Goal: Task Accomplishment & Management: Use online tool/utility

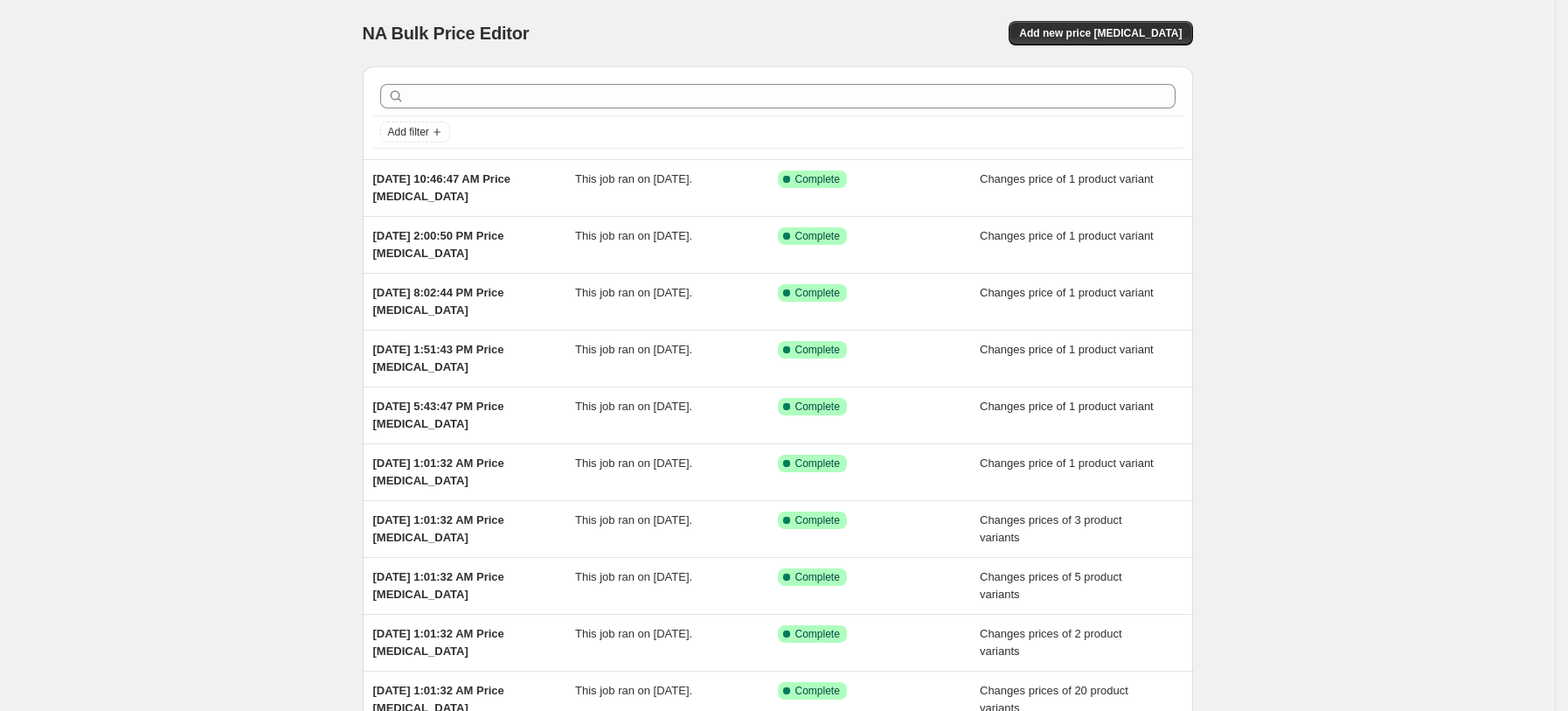
click at [1143, 19] on div "NA Bulk Price Editor. This page is ready NA Bulk Price Editor Add new price [ME…" at bounding box center [778, 33] width 830 height 67
click at [1137, 26] on span "Add new price [MEDICAL_DATA]" at bounding box center [1100, 33] width 162 height 14
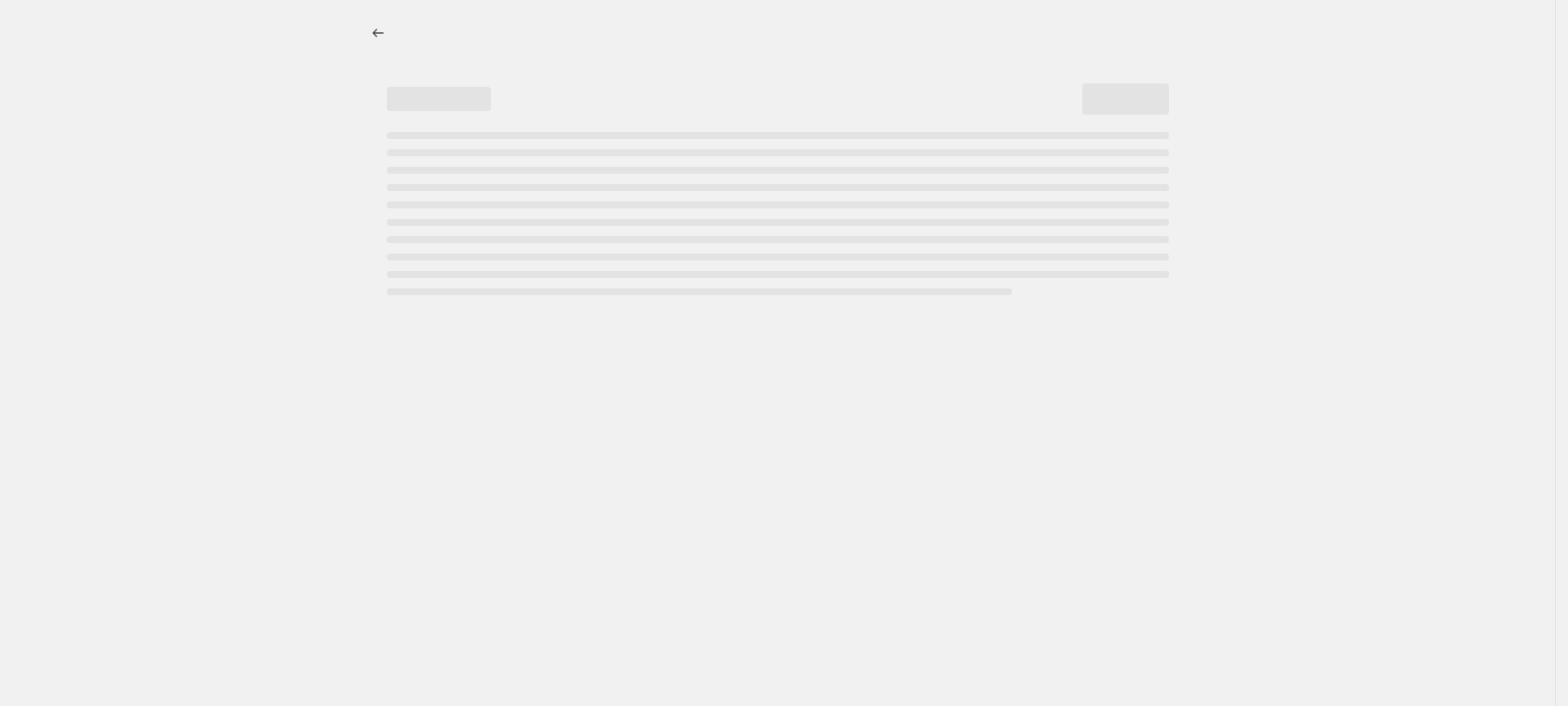
select select "percentage"
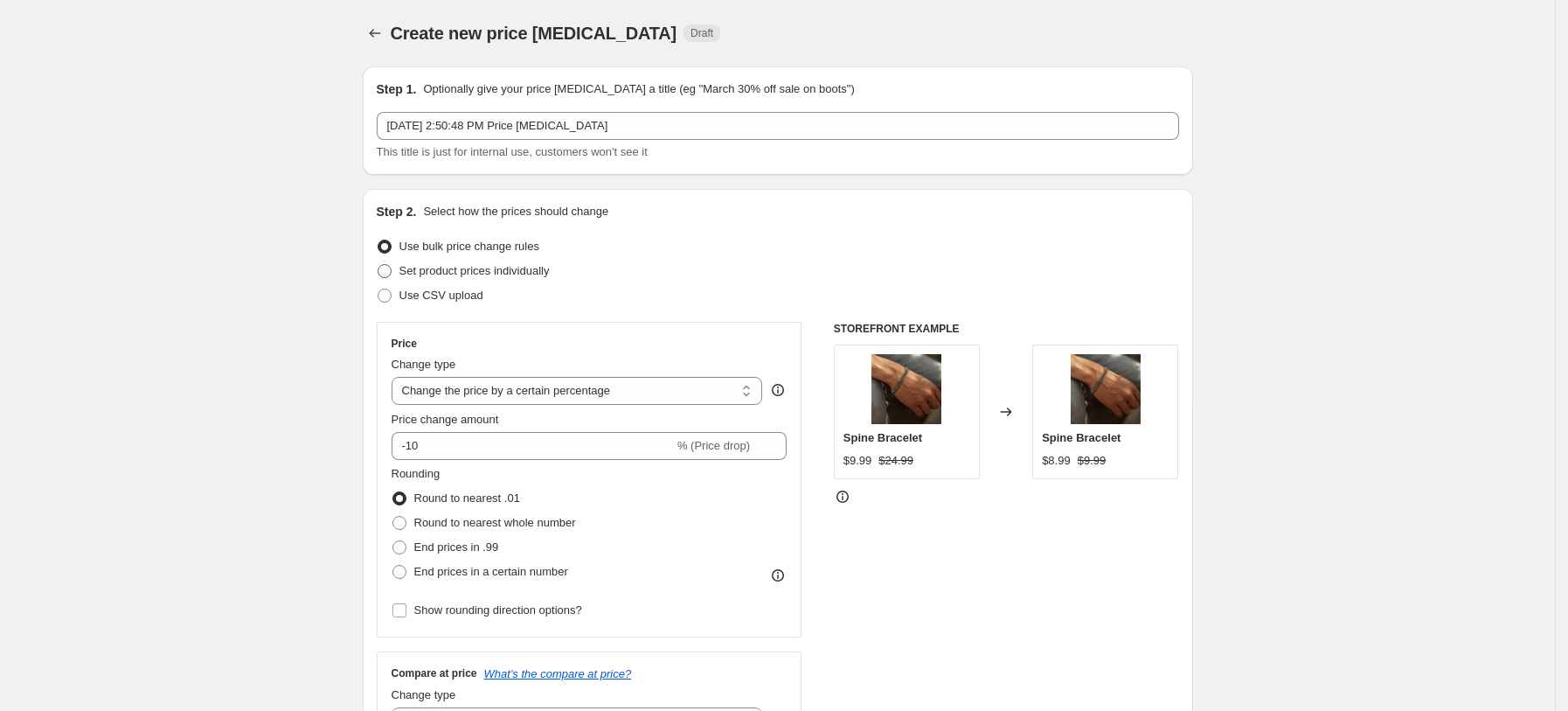
click at [548, 273] on span "Set product prices individually" at bounding box center [474, 269] width 150 height 13
click at [379, 265] on input "Set product prices individually" at bounding box center [378, 264] width 1 height 1
radio input "true"
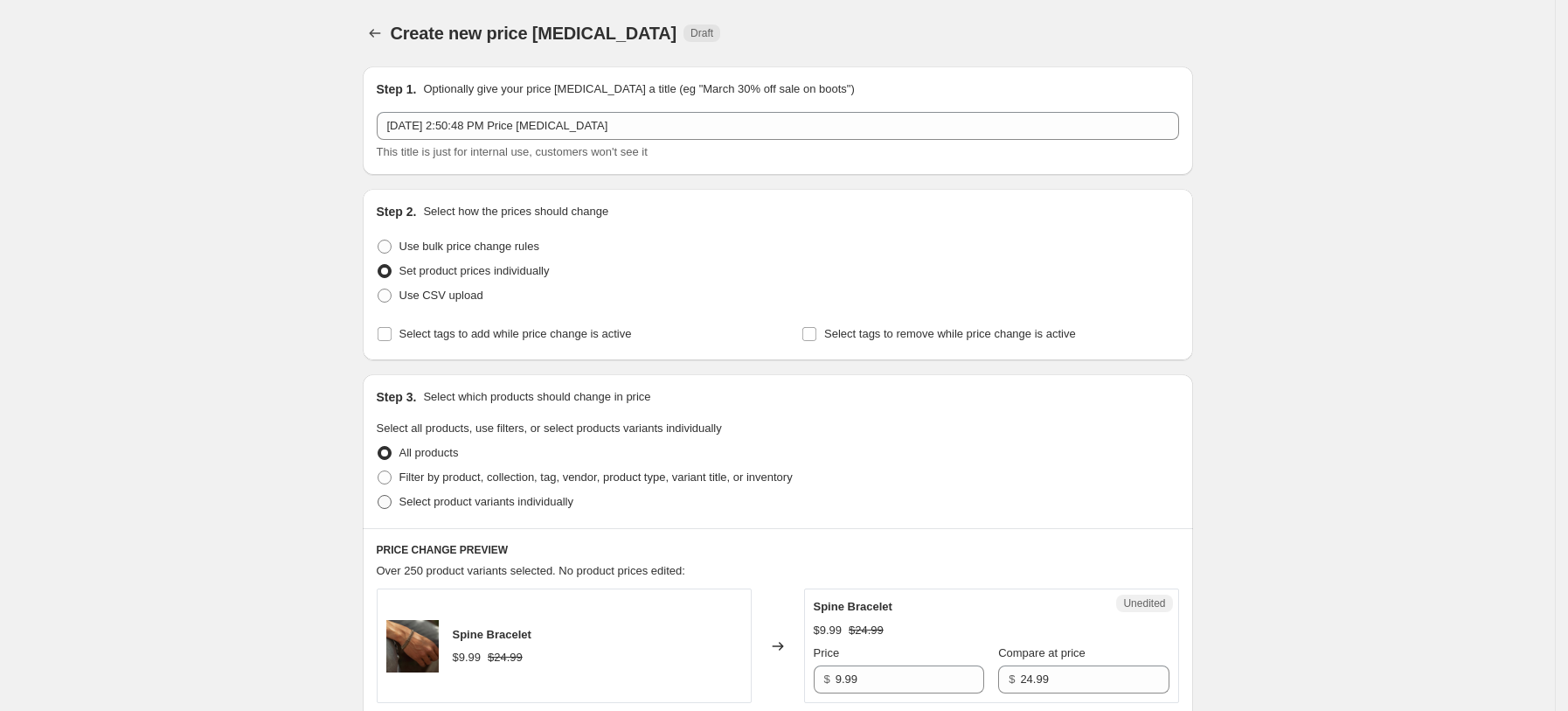
click at [497, 505] on span "Select product variants individually" at bounding box center [486, 501] width 174 height 13
click at [379, 495] on input "Select product variants individually" at bounding box center [378, 495] width 1 height 1
radio input "true"
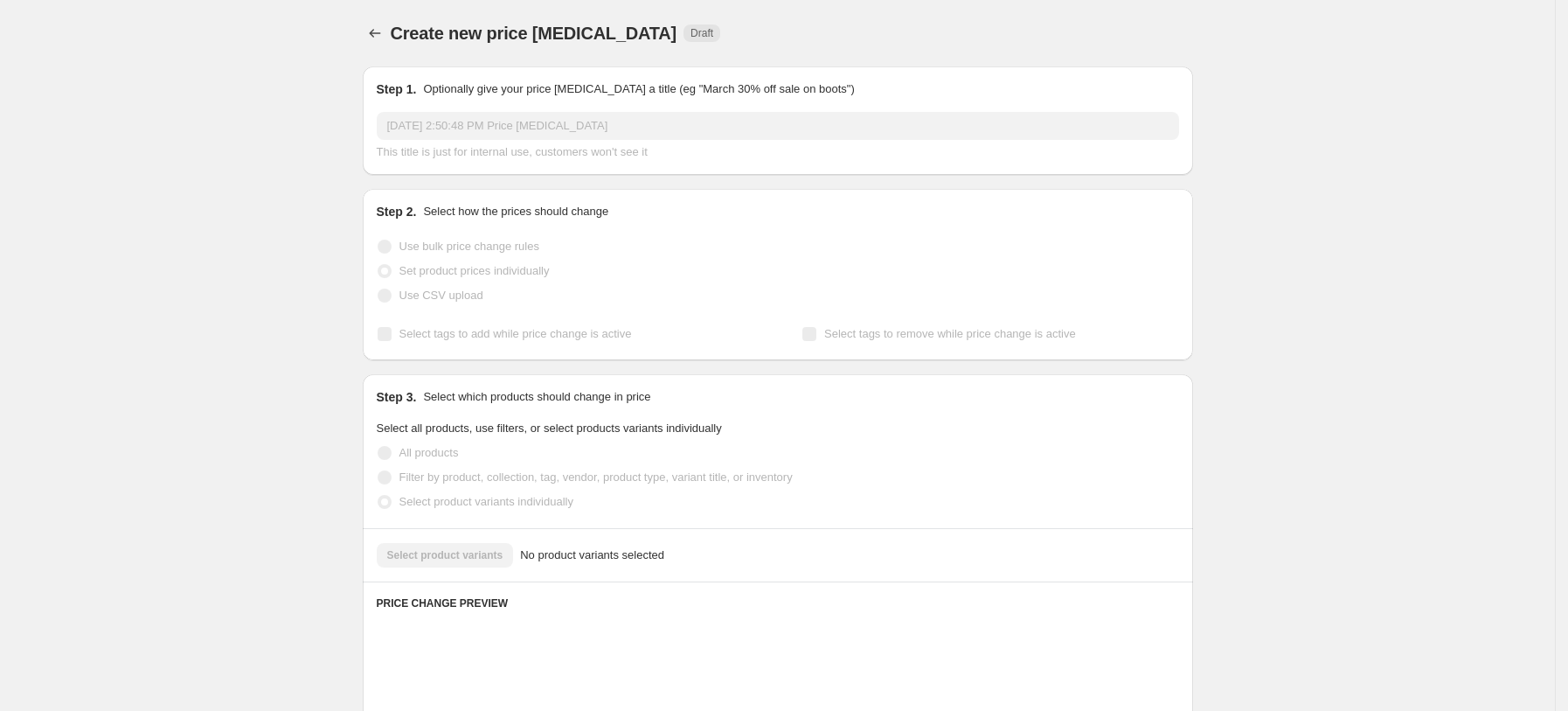
click at [490, 547] on button "Select product variants" at bounding box center [445, 555] width 137 height 25
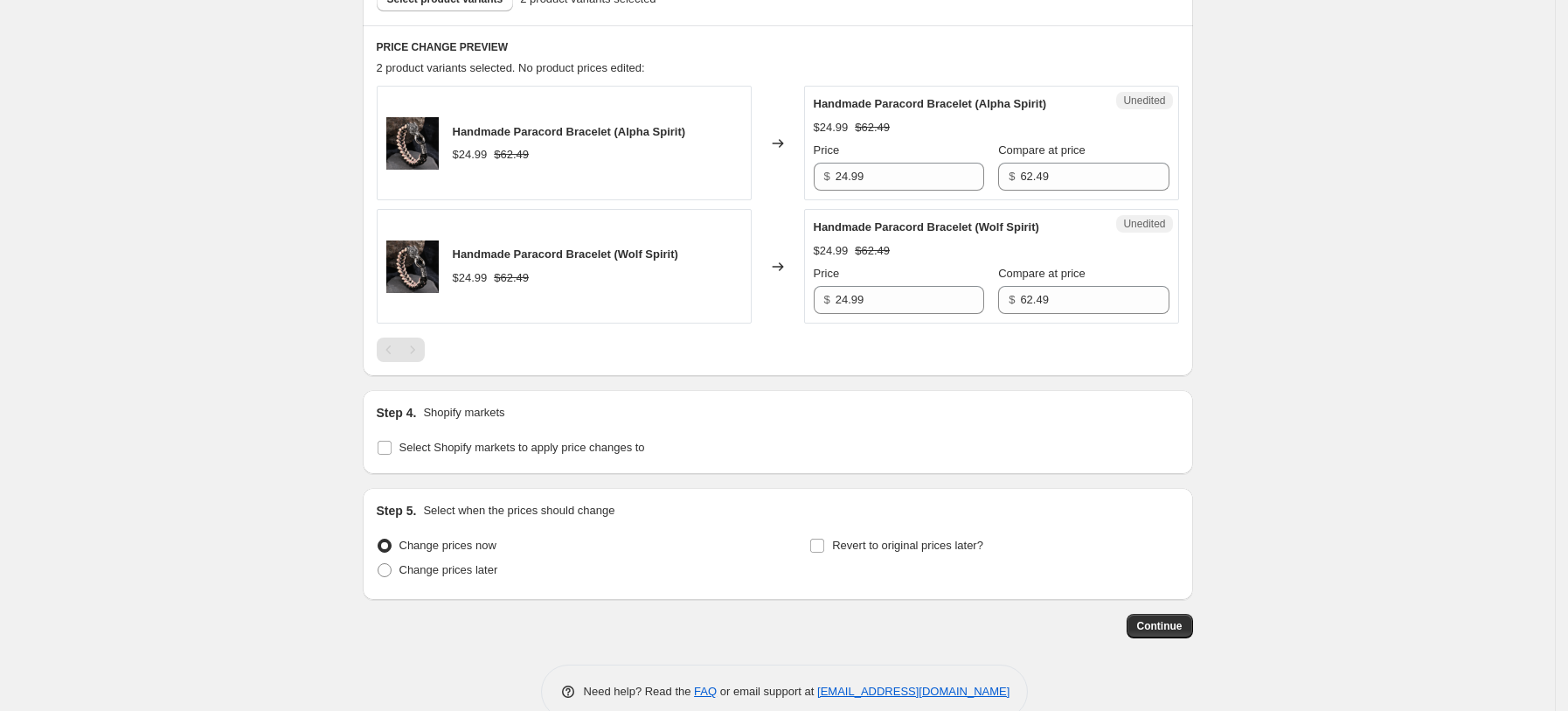
scroll to position [582, 0]
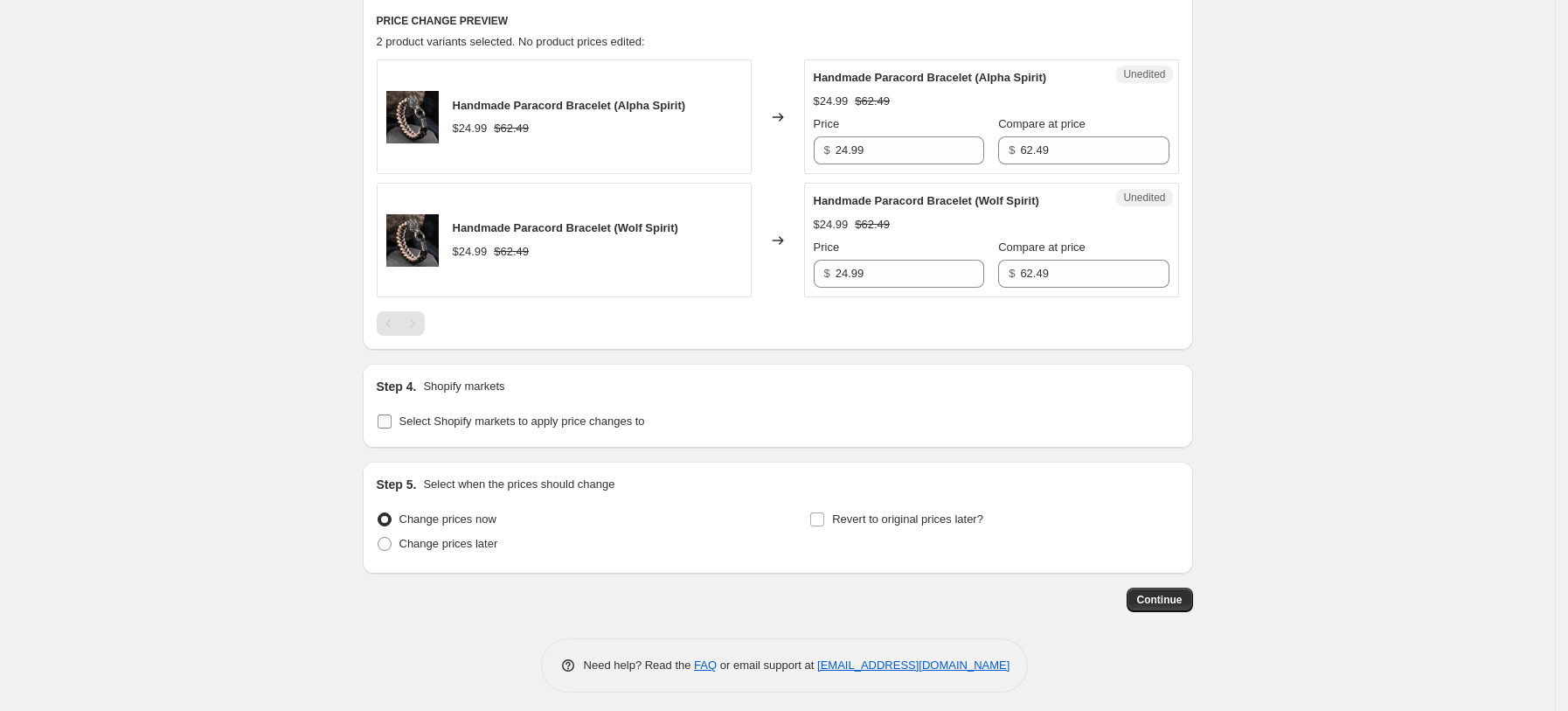
click at [575, 415] on span "Select Shopify markets to apply price changes to" at bounding box center [522, 421] width 246 height 13
click at [392, 415] on input "Select Shopify markets to apply price changes to" at bounding box center [385, 422] width 14 height 14
checkbox input "true"
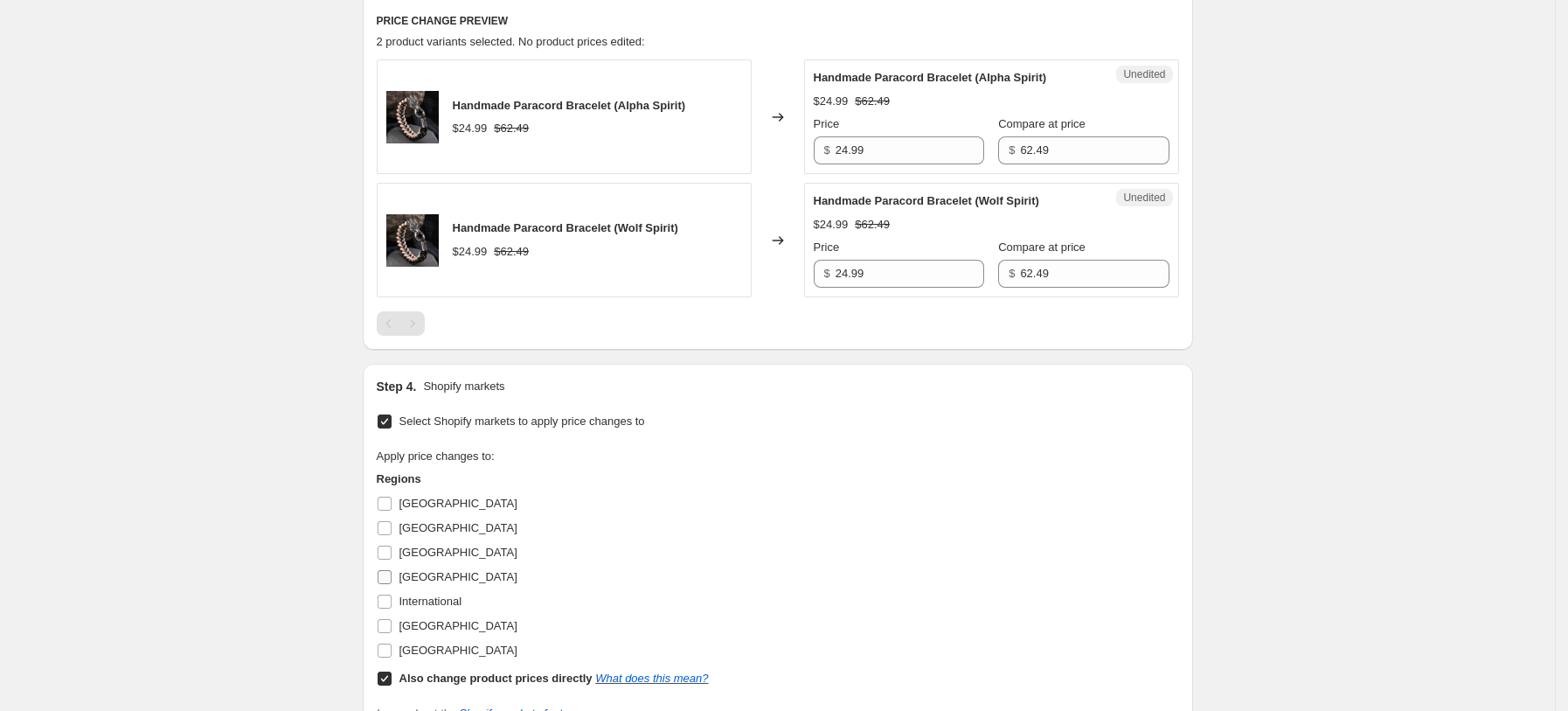
click at [422, 567] on label "[GEOGRAPHIC_DATA]" at bounding box center [447, 577] width 141 height 25
click at [392, 570] on input "[GEOGRAPHIC_DATA]" at bounding box center [385, 577] width 14 height 14
checkbox input "true"
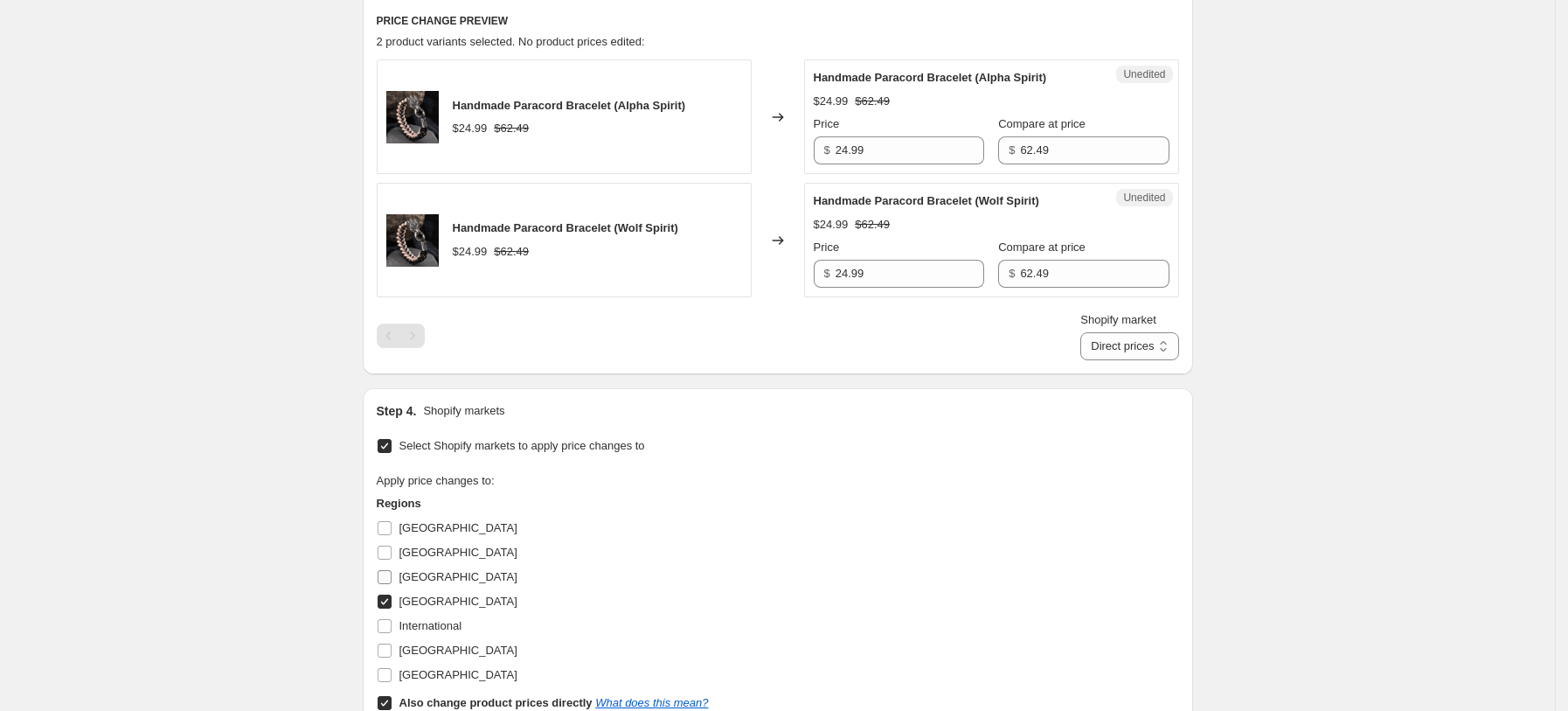
click at [420, 570] on span "[GEOGRAPHIC_DATA]" at bounding box center [458, 576] width 118 height 13
click at [392, 570] on input "[GEOGRAPHIC_DATA]" at bounding box center [385, 577] width 14 height 14
checkbox input "true"
click at [443, 664] on label "[GEOGRAPHIC_DATA]" at bounding box center [447, 674] width 141 height 25
click at [392, 668] on input "[GEOGRAPHIC_DATA]" at bounding box center [385, 675] width 14 height 14
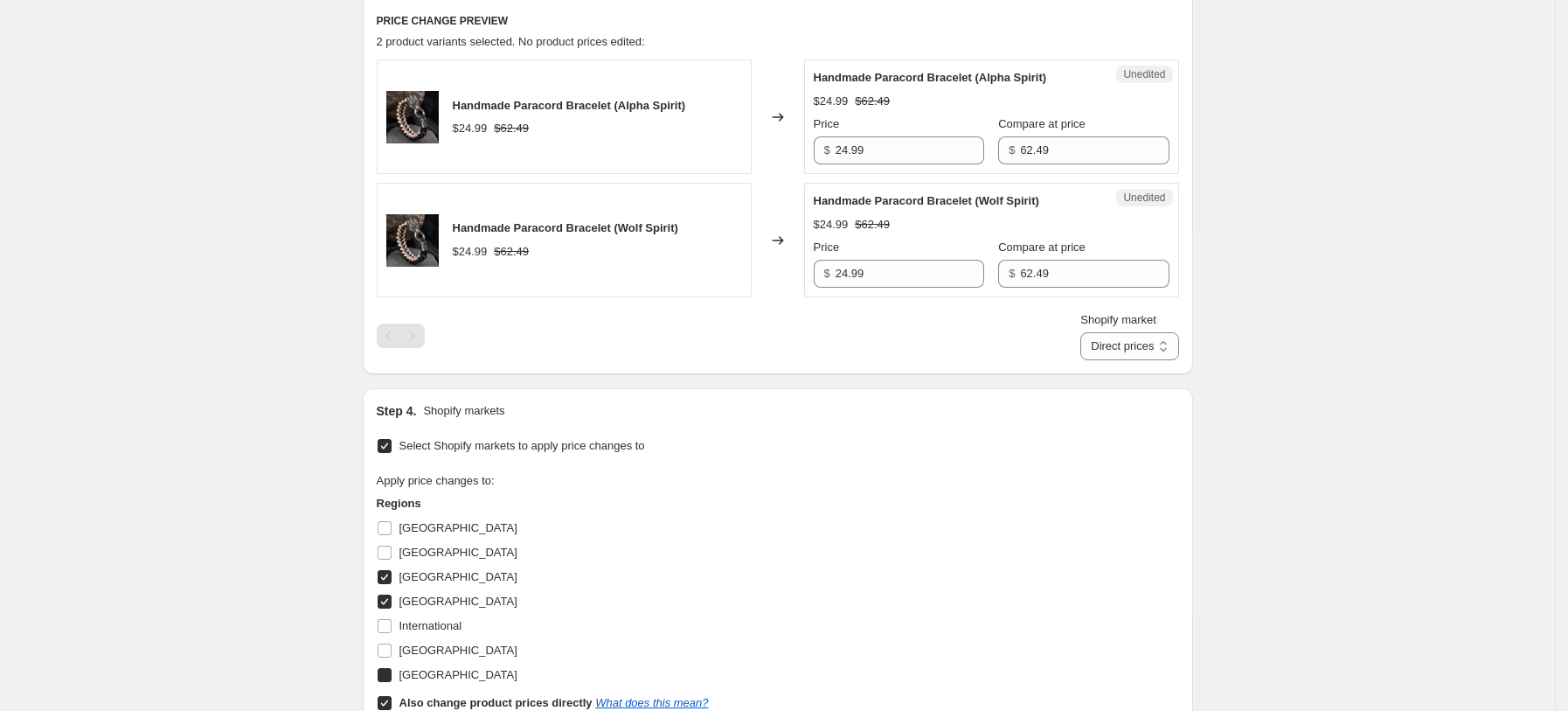
checkbox input "true"
click at [441, 652] on span "[GEOGRAPHIC_DATA]" at bounding box center [458, 649] width 118 height 13
click at [392, 652] on input "[GEOGRAPHIC_DATA]" at bounding box center [385, 650] width 14 height 14
checkbox input "true"
click at [466, 700] on b "Also change product prices directly" at bounding box center [496, 702] width 193 height 13
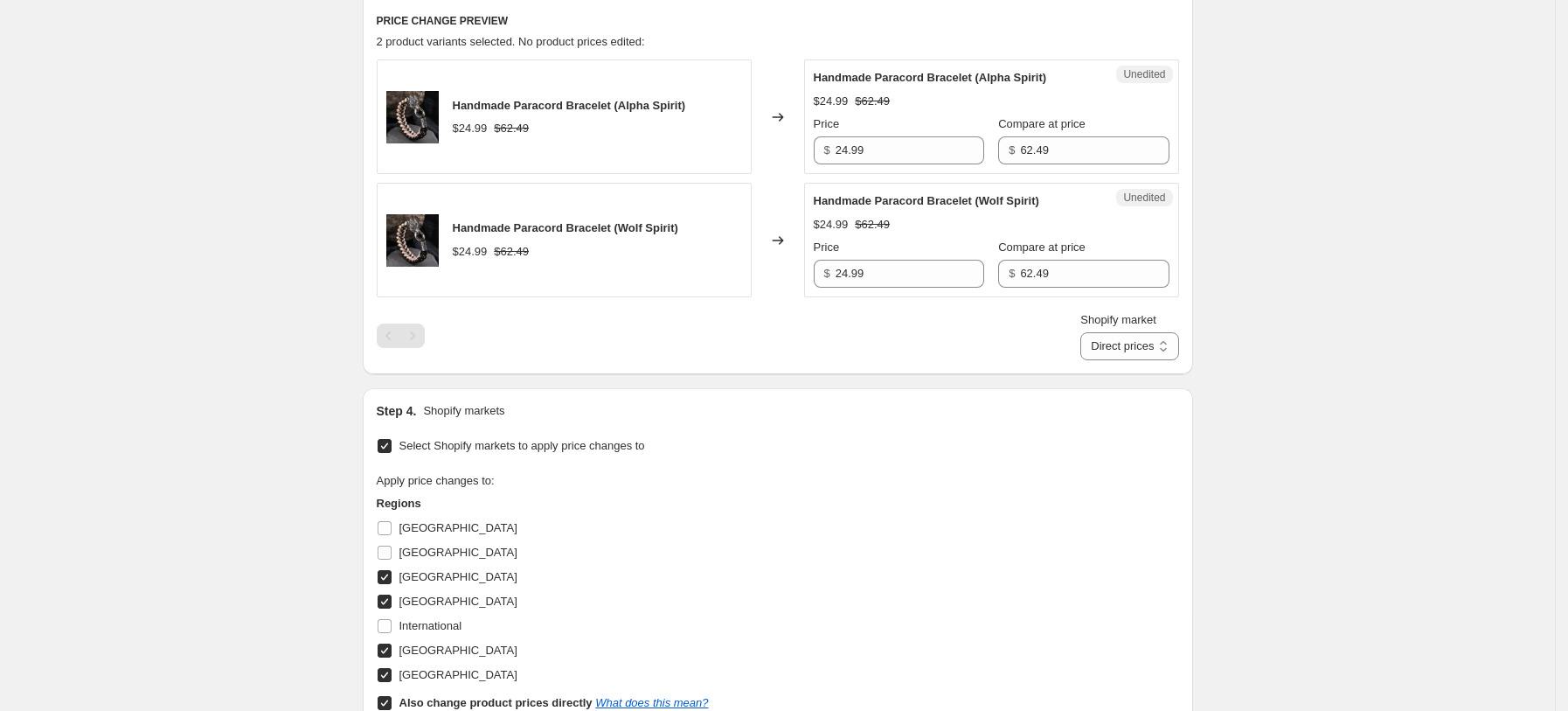
click at [392, 700] on input "Also change product prices directly What does this mean?" at bounding box center [385, 703] width 14 height 14
checkbox input "false"
select select "38931529881"
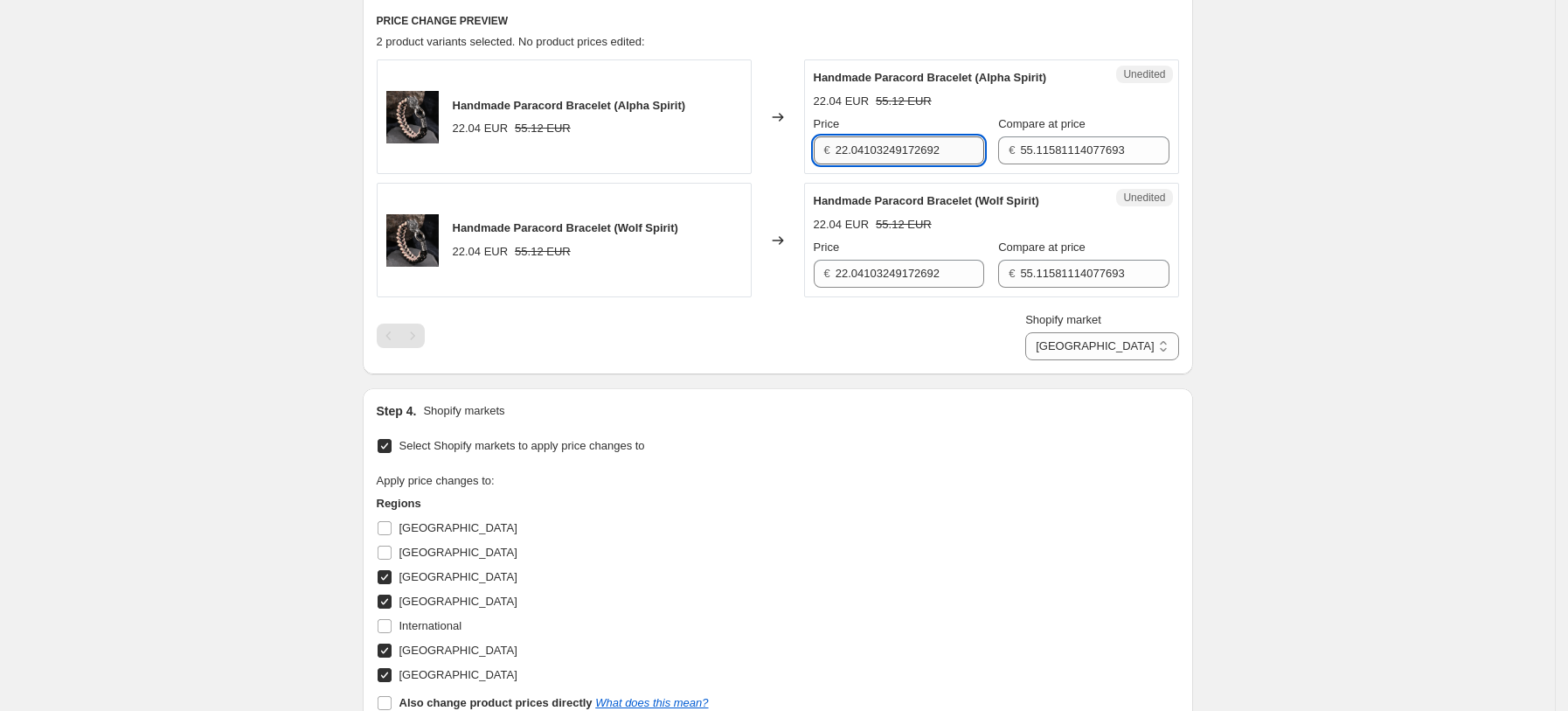
click at [914, 145] on input "22.04103249172692" at bounding box center [909, 150] width 148 height 28
type input "24.99"
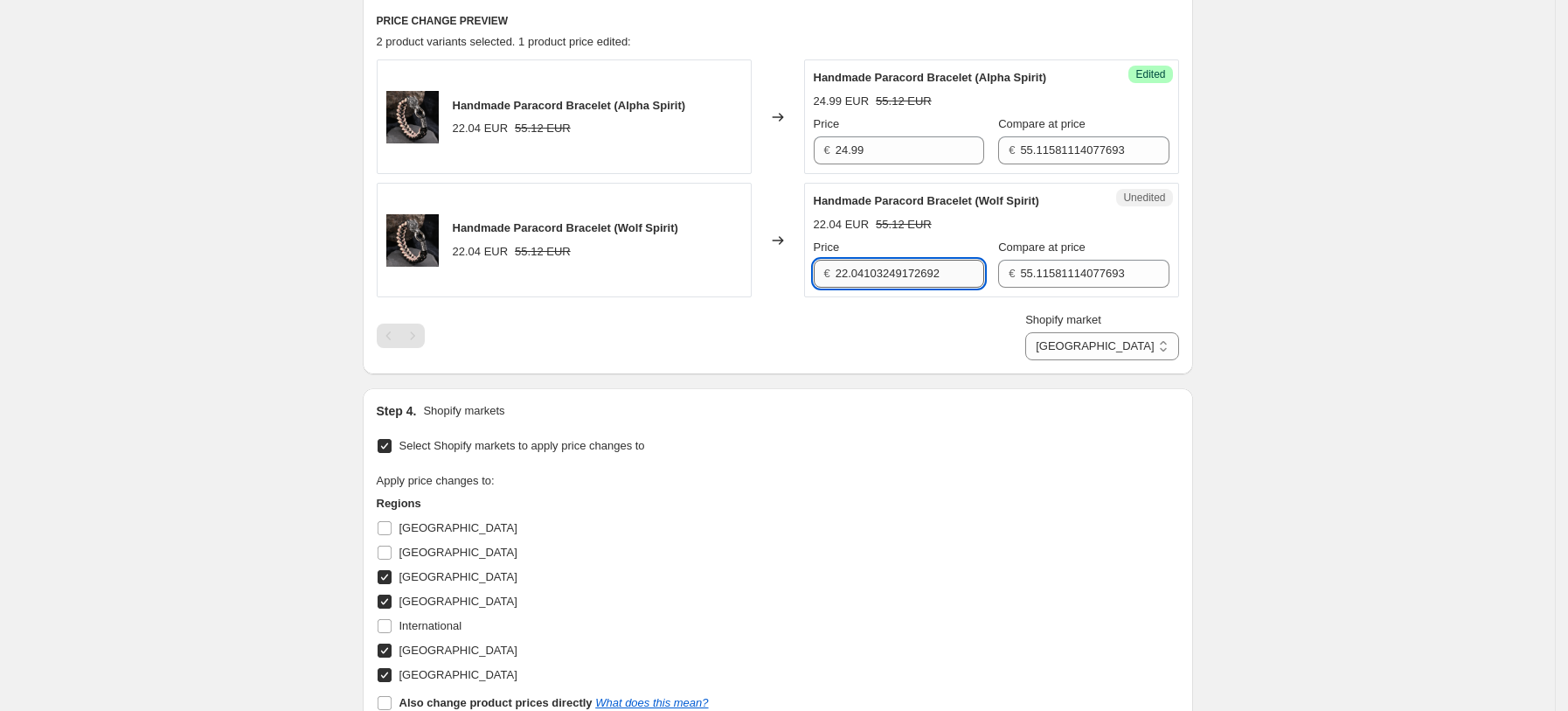
click at [935, 262] on input "22.04103249172692" at bounding box center [909, 273] width 148 height 28
type input "24.99"
click at [1065, 158] on input "55.11581114077693" at bounding box center [1094, 150] width 148 height 28
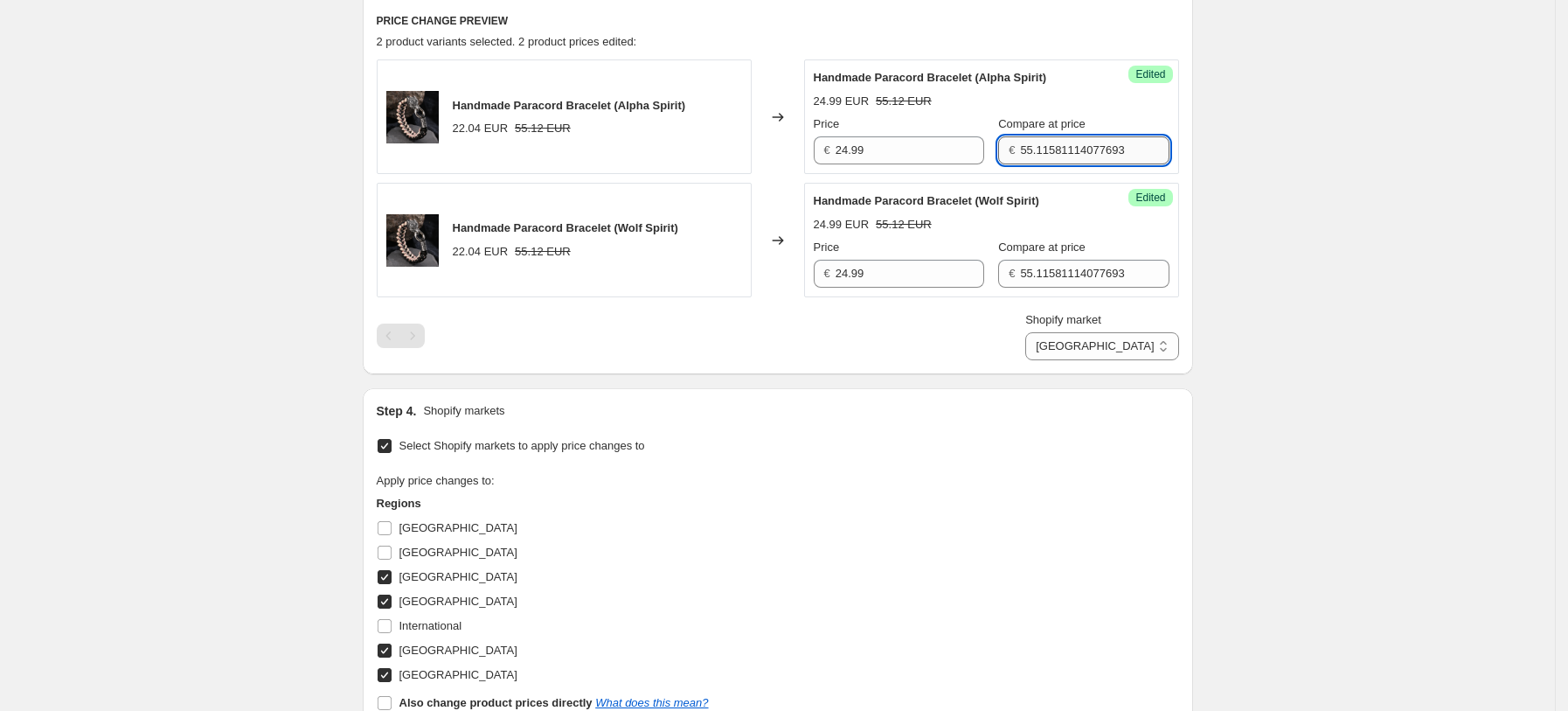
click at [1057, 147] on input "55.11581114077693" at bounding box center [1094, 150] width 148 height 28
type input "62.49"
click at [1044, 276] on input "55.11581114077693" at bounding box center [1094, 273] width 148 height 28
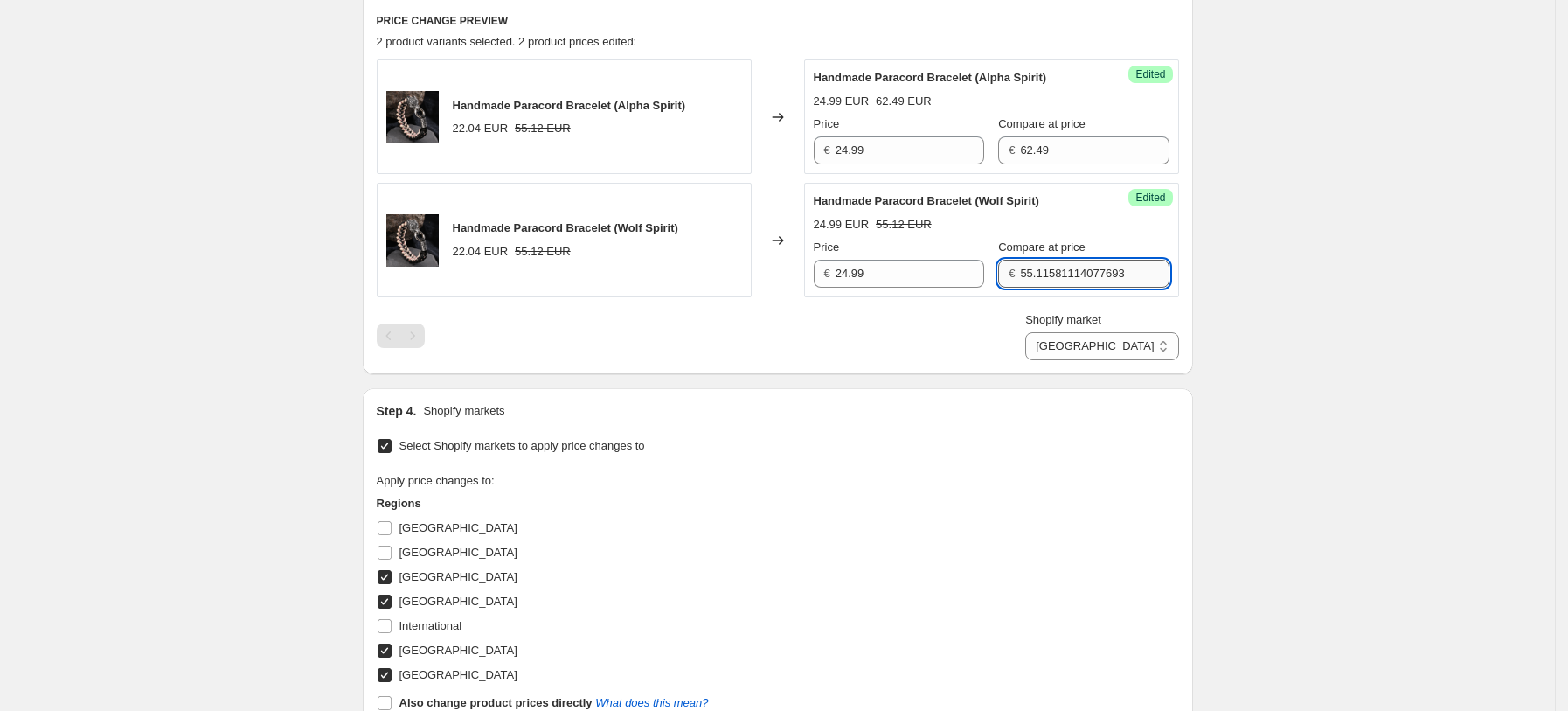
click at [1044, 276] on input "55.11581114077693" at bounding box center [1094, 273] width 148 height 28
type input "62.49"
click at [1010, 367] on div "PRICE CHANGE PREVIEW 2 product variants selected. 2 product prices edited: Hand…" at bounding box center [778, 186] width 830 height 375
click at [1161, 350] on select "[GEOGRAPHIC_DATA] [GEOGRAPHIC_DATA] [GEOGRAPHIC_DATA] [GEOGRAPHIC_DATA]" at bounding box center [1102, 346] width 153 height 28
select select "38931464345"
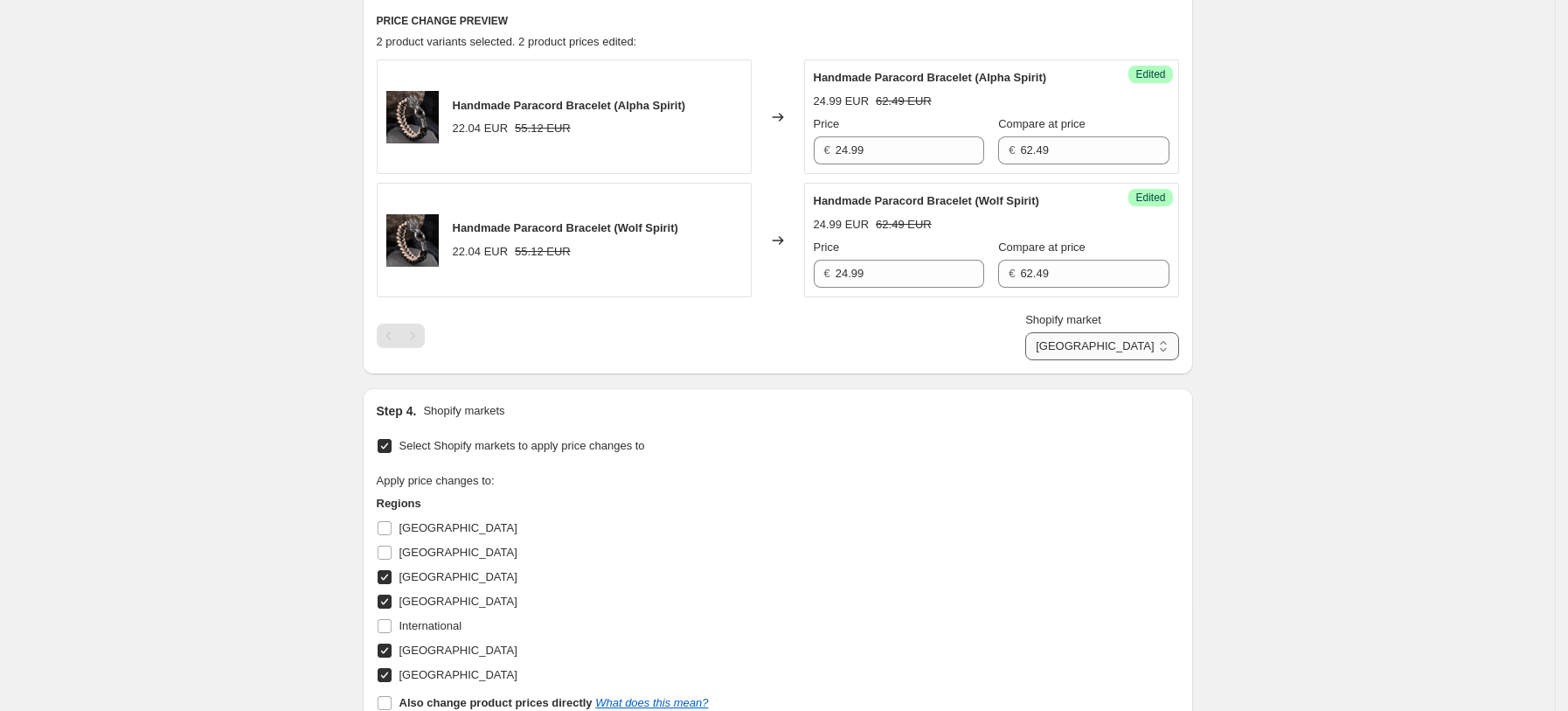
click at [1104, 360] on select "[GEOGRAPHIC_DATA] [GEOGRAPHIC_DATA] [GEOGRAPHIC_DATA] [GEOGRAPHIC_DATA]" at bounding box center [1102, 346] width 153 height 28
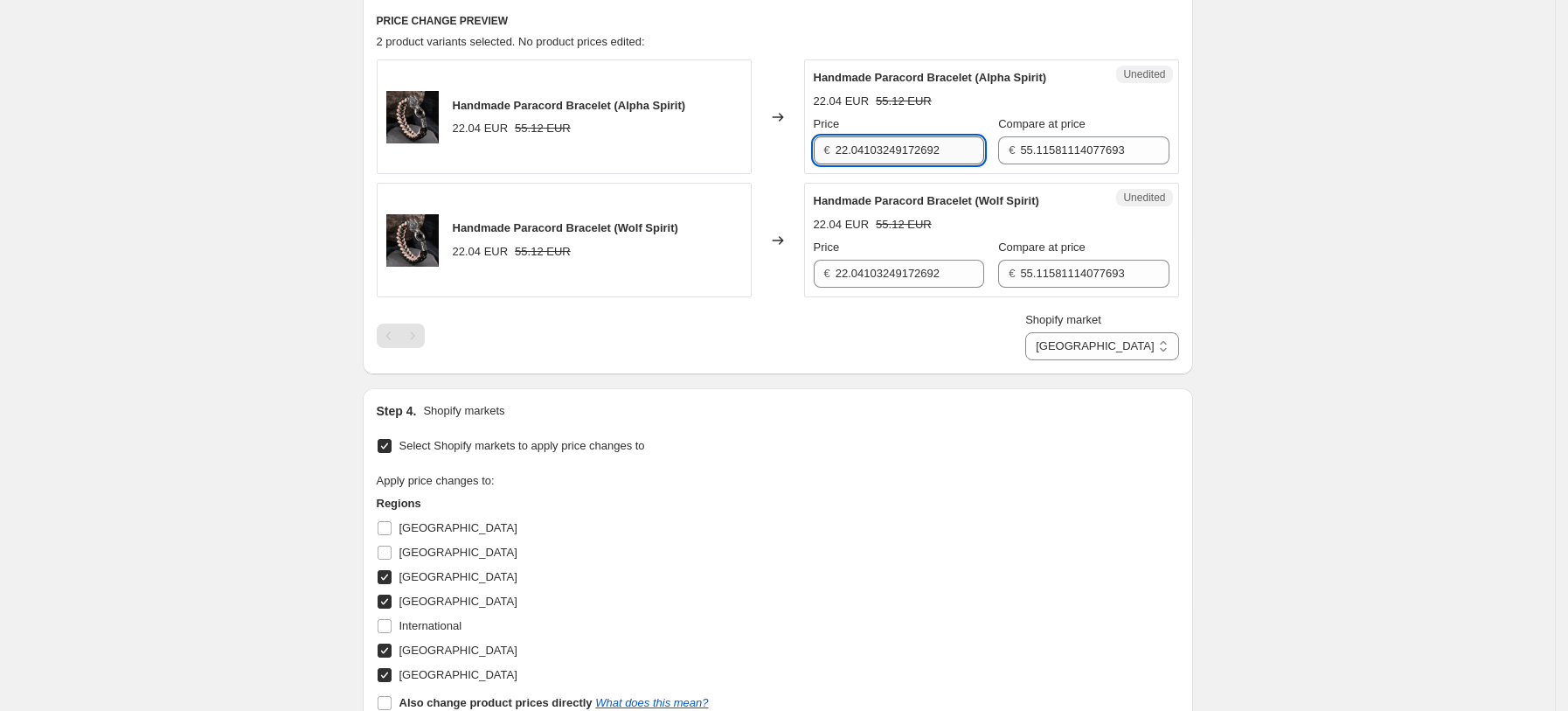
click at [919, 154] on input "22.04103249172692" at bounding box center [909, 150] width 148 height 28
click at [917, 152] on input "22.04103249172692" at bounding box center [909, 150] width 148 height 28
type input "24.99"
click at [937, 256] on div "Price" at bounding box center [898, 248] width 170 height 18
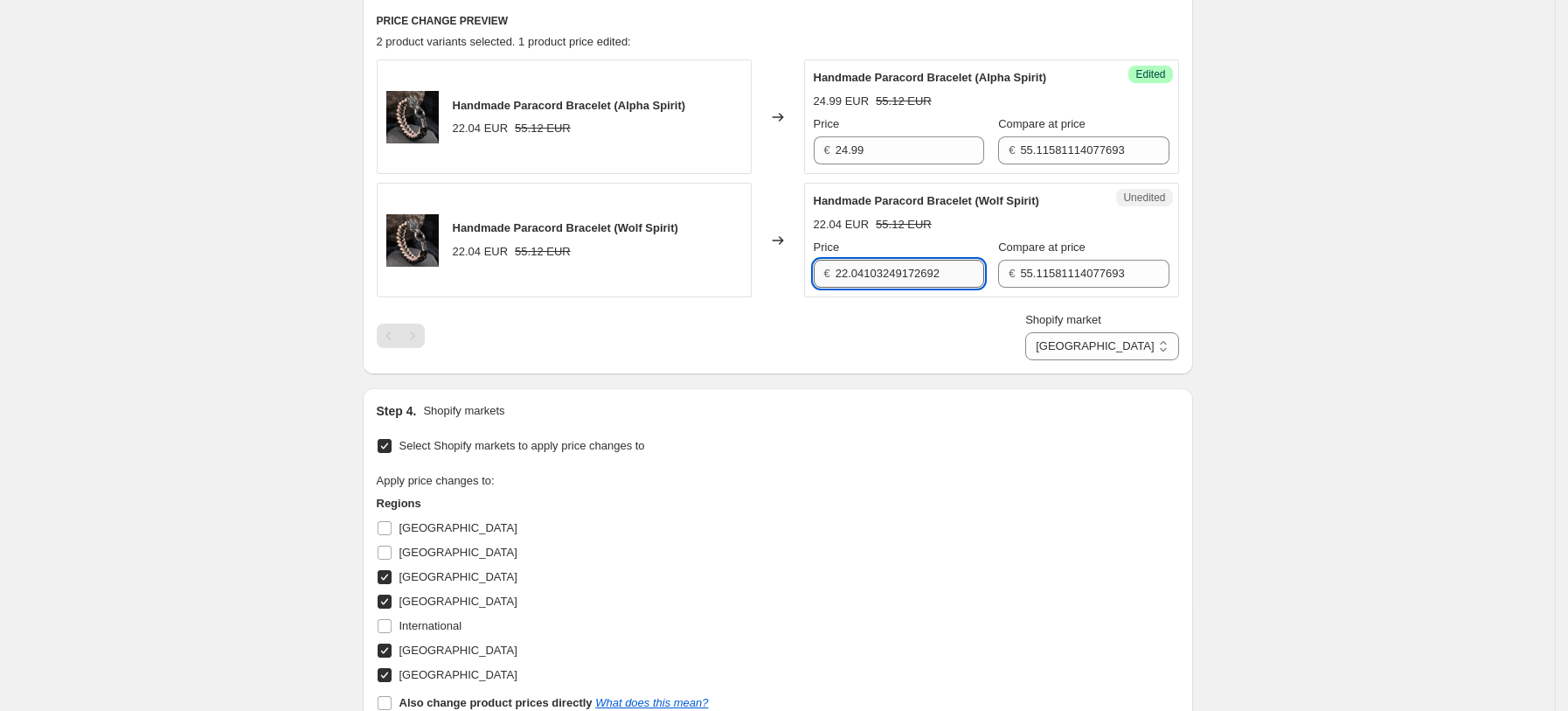
click at [936, 277] on input "22.04103249172692" at bounding box center [909, 273] width 148 height 28
type input "4"
type input "24.99"
click at [1058, 145] on input "55.11581114077693" at bounding box center [1094, 150] width 148 height 28
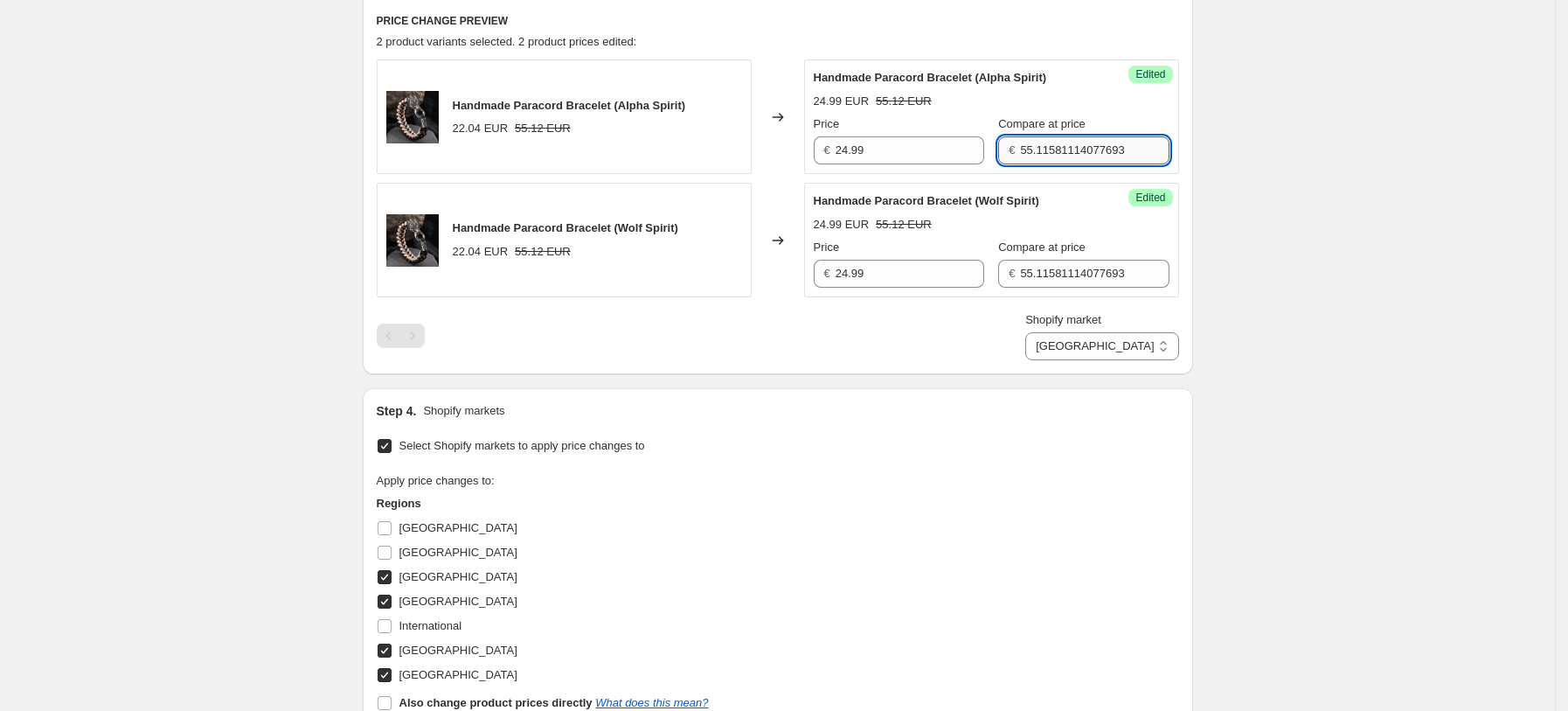
click at [1058, 145] on input "55.11581114077693" at bounding box center [1094, 150] width 148 height 28
type input "62.49"
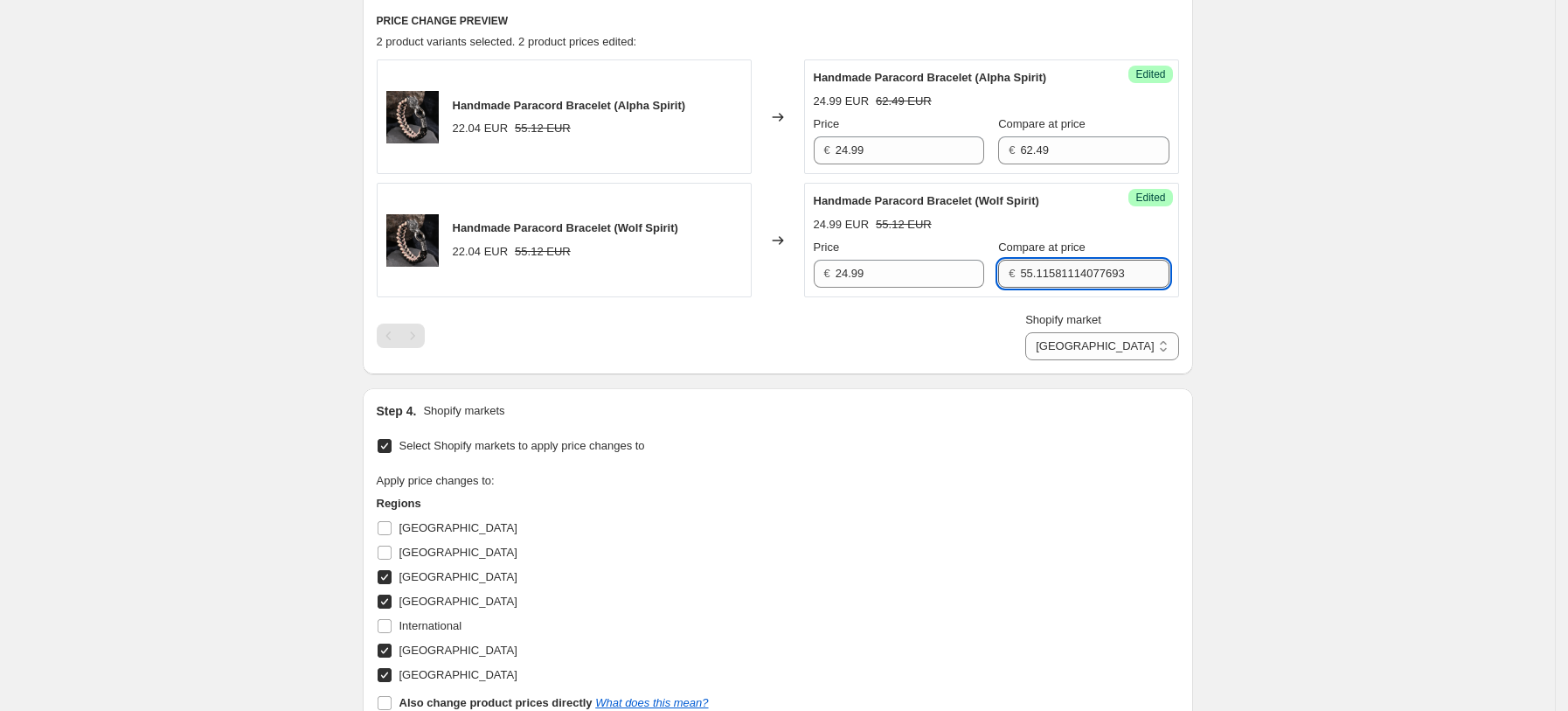
click at [1110, 270] on input "55.11581114077693" at bounding box center [1094, 273] width 148 height 28
click at [1110, 271] on input "55.11581114077693" at bounding box center [1094, 273] width 148 height 28
type input "62.49"
click at [1134, 340] on select "[GEOGRAPHIC_DATA] [GEOGRAPHIC_DATA] [GEOGRAPHIC_DATA] [GEOGRAPHIC_DATA]" at bounding box center [1102, 346] width 153 height 28
select select "38932054169"
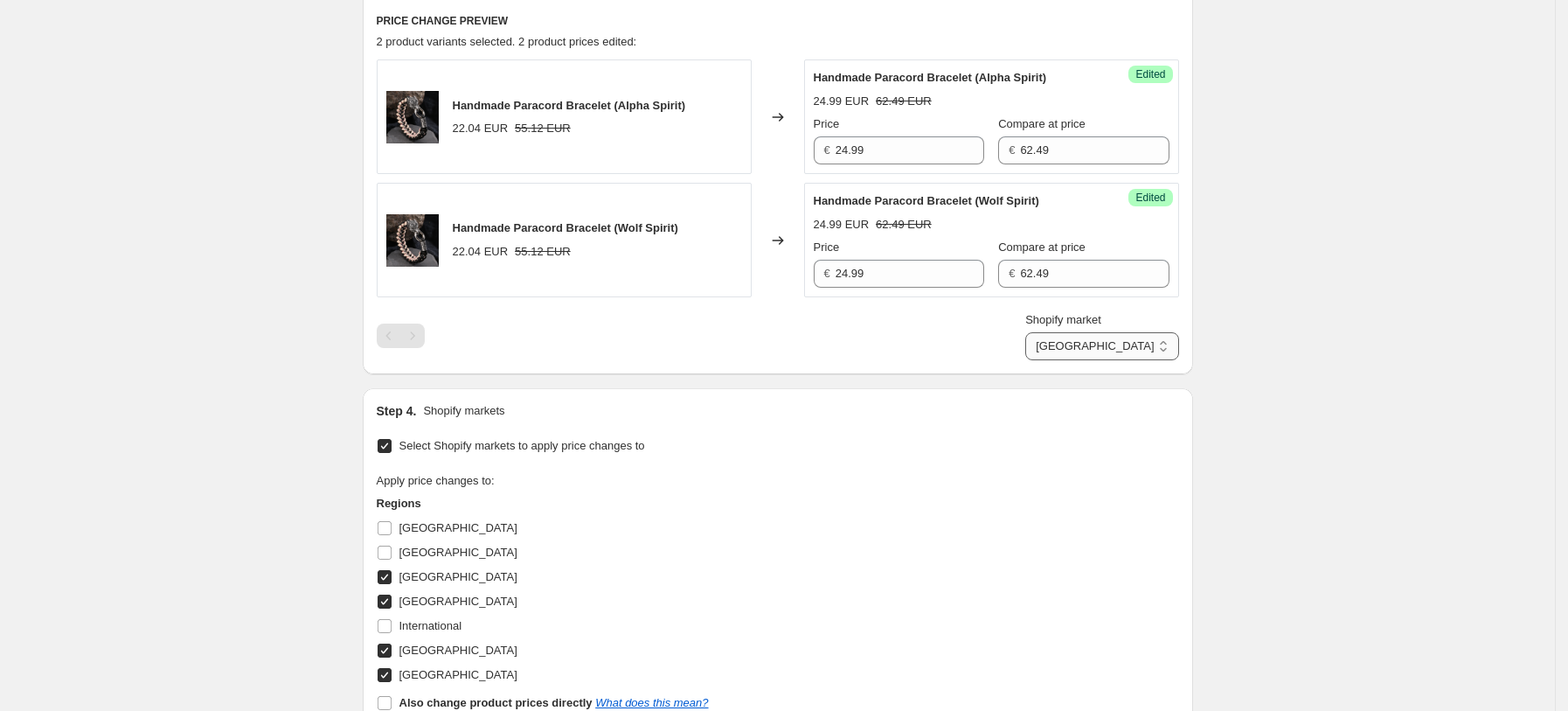
click at [1067, 360] on select "[GEOGRAPHIC_DATA] [GEOGRAPHIC_DATA] [GEOGRAPHIC_DATA] [GEOGRAPHIC_DATA]" at bounding box center [1102, 346] width 153 height 28
click at [885, 133] on div "Price £ 19.1601749286738" at bounding box center [898, 139] width 170 height 49
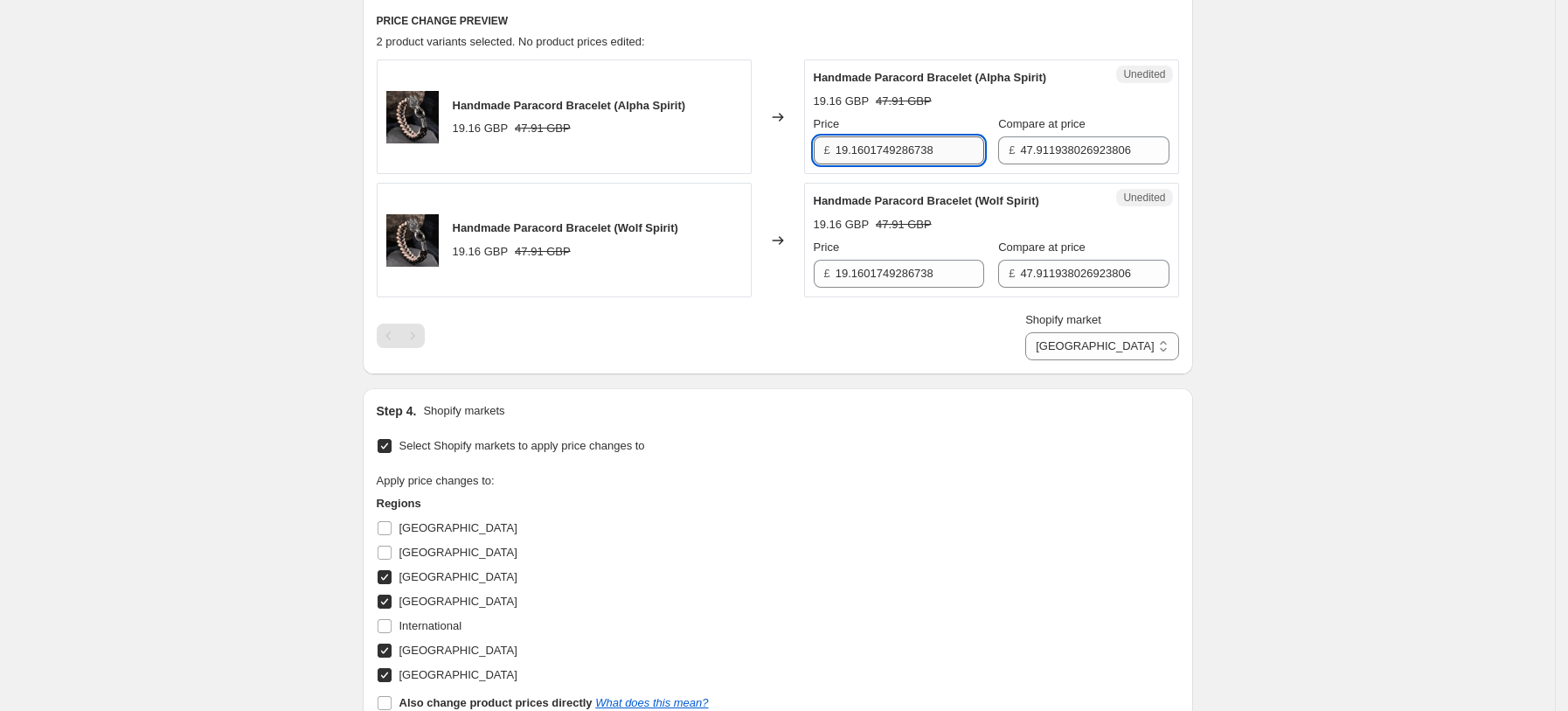
click at [888, 146] on input "19.1601749286738" at bounding box center [909, 150] width 148 height 28
type input "24.99"
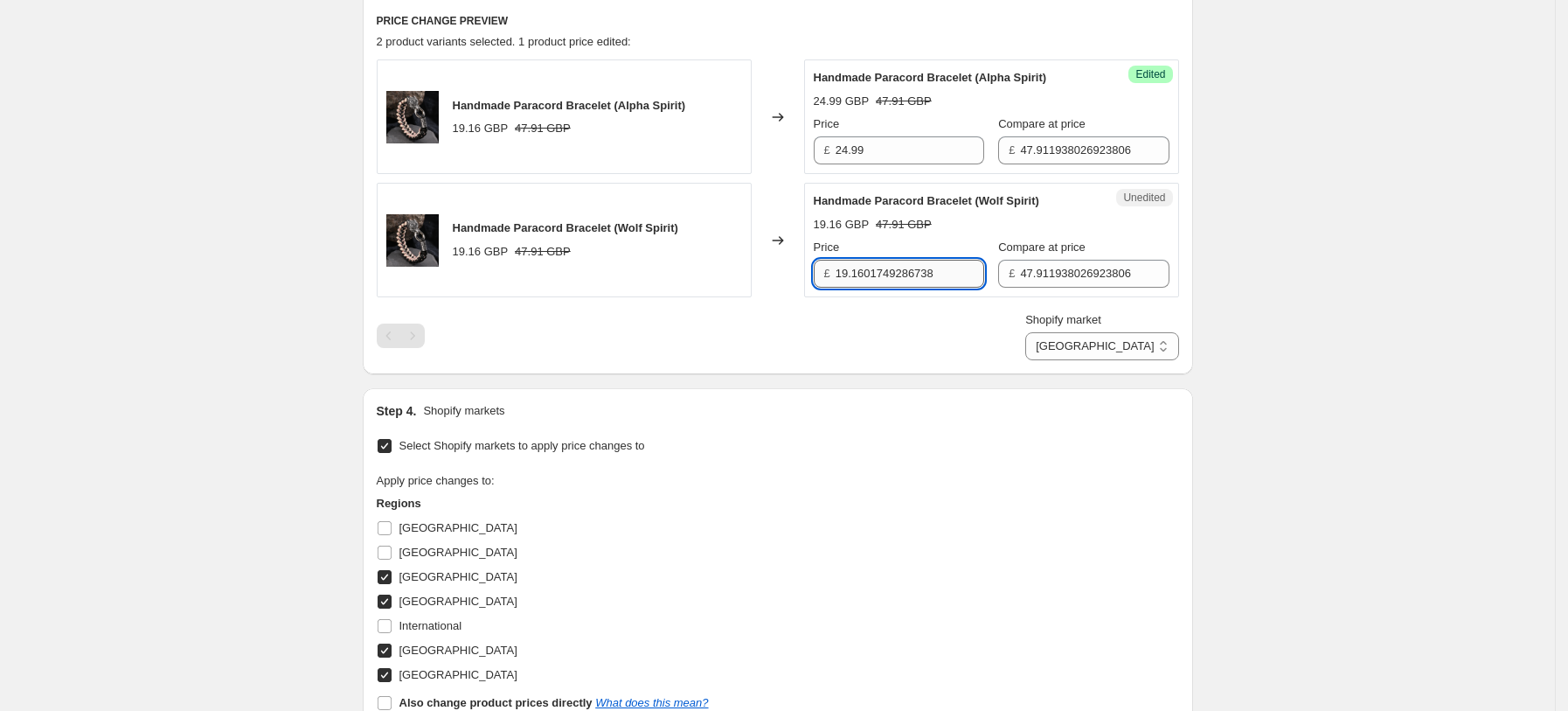
click at [942, 269] on input "19.1601749286738" at bounding box center [909, 273] width 148 height 28
type input "24.99"
click at [1050, 141] on input "47.911938026923806" at bounding box center [1094, 150] width 148 height 28
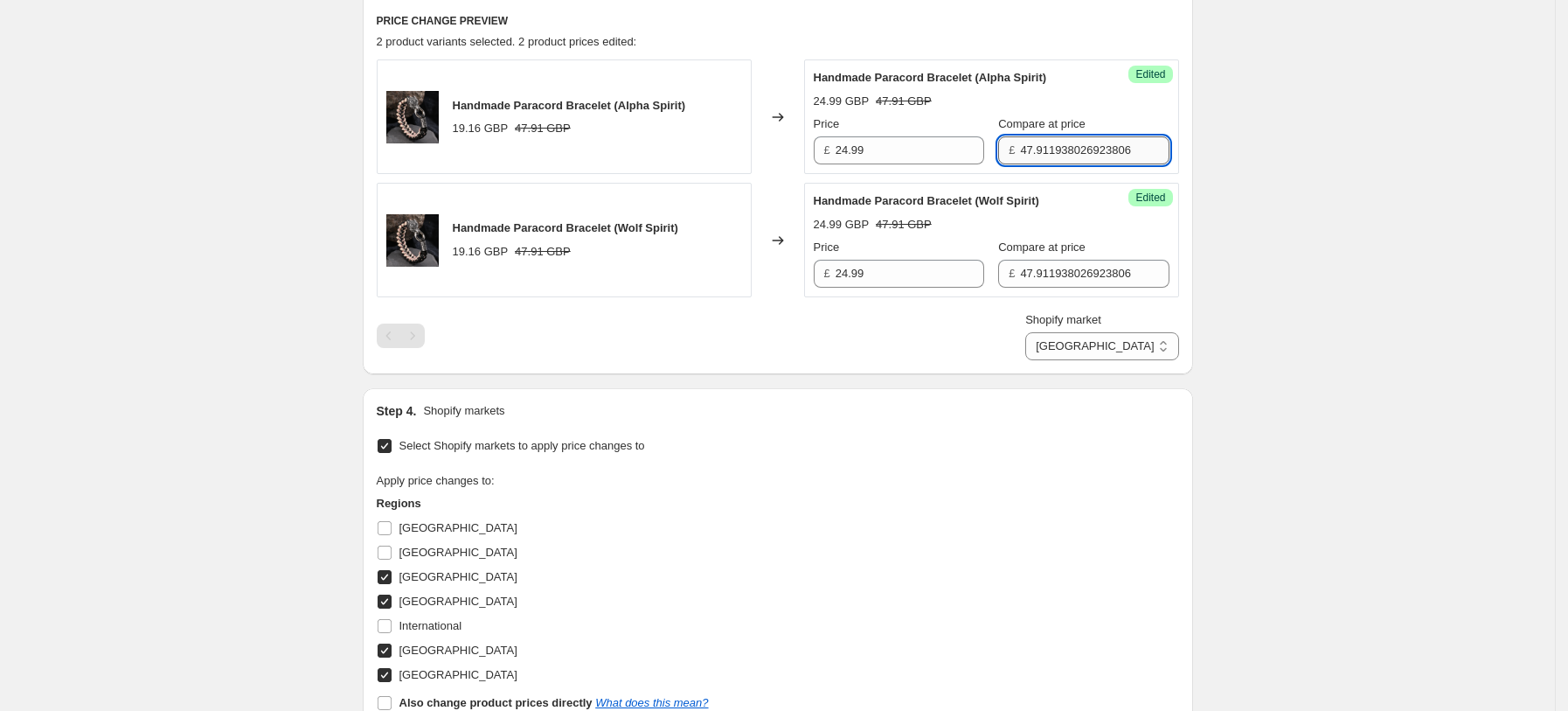
click at [1050, 141] on input "47.911938026923806" at bounding box center [1094, 150] width 148 height 28
type input "62.49"
click at [1084, 254] on div "Compare at price" at bounding box center [1083, 248] width 170 height 18
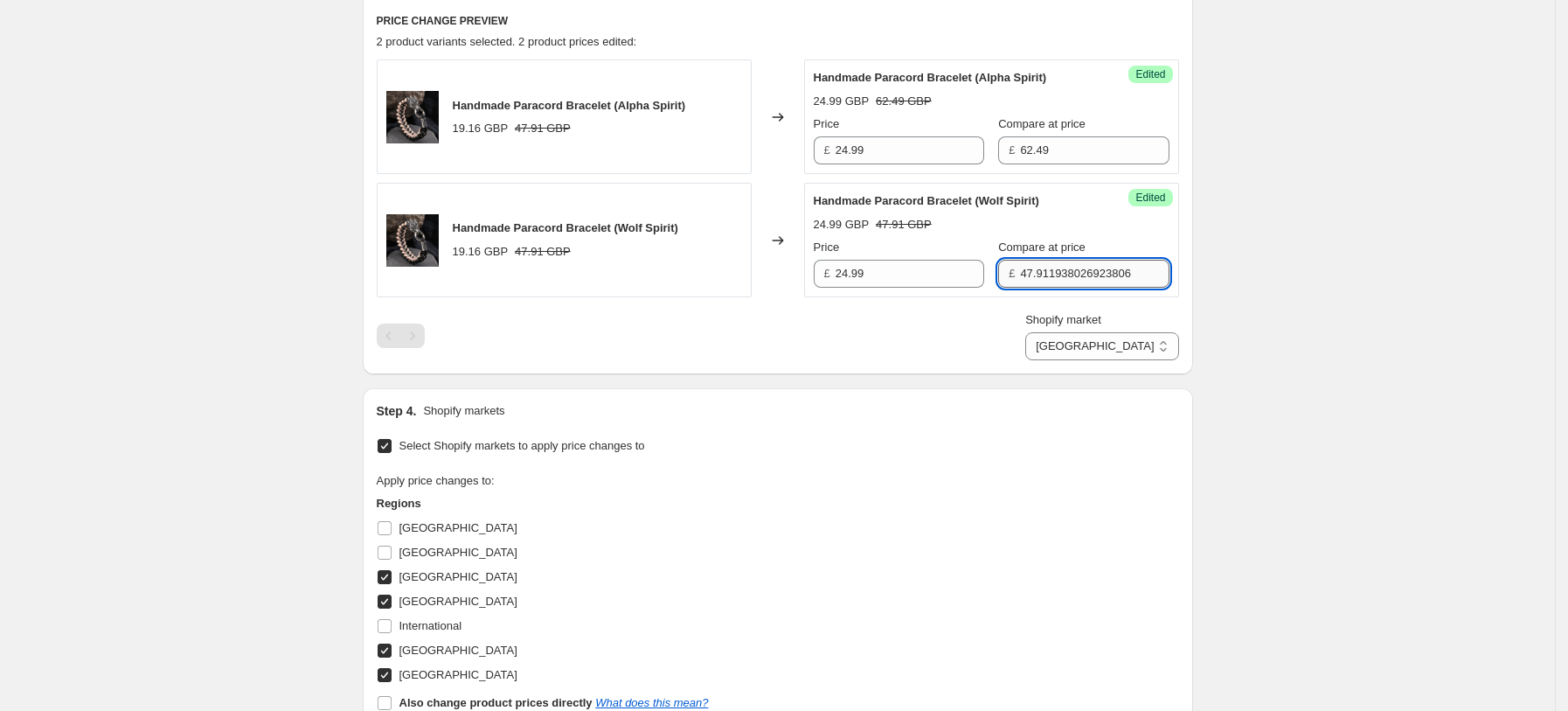
click at [1084, 271] on input "47.911938026923806" at bounding box center [1094, 273] width 148 height 28
type input "62.49"
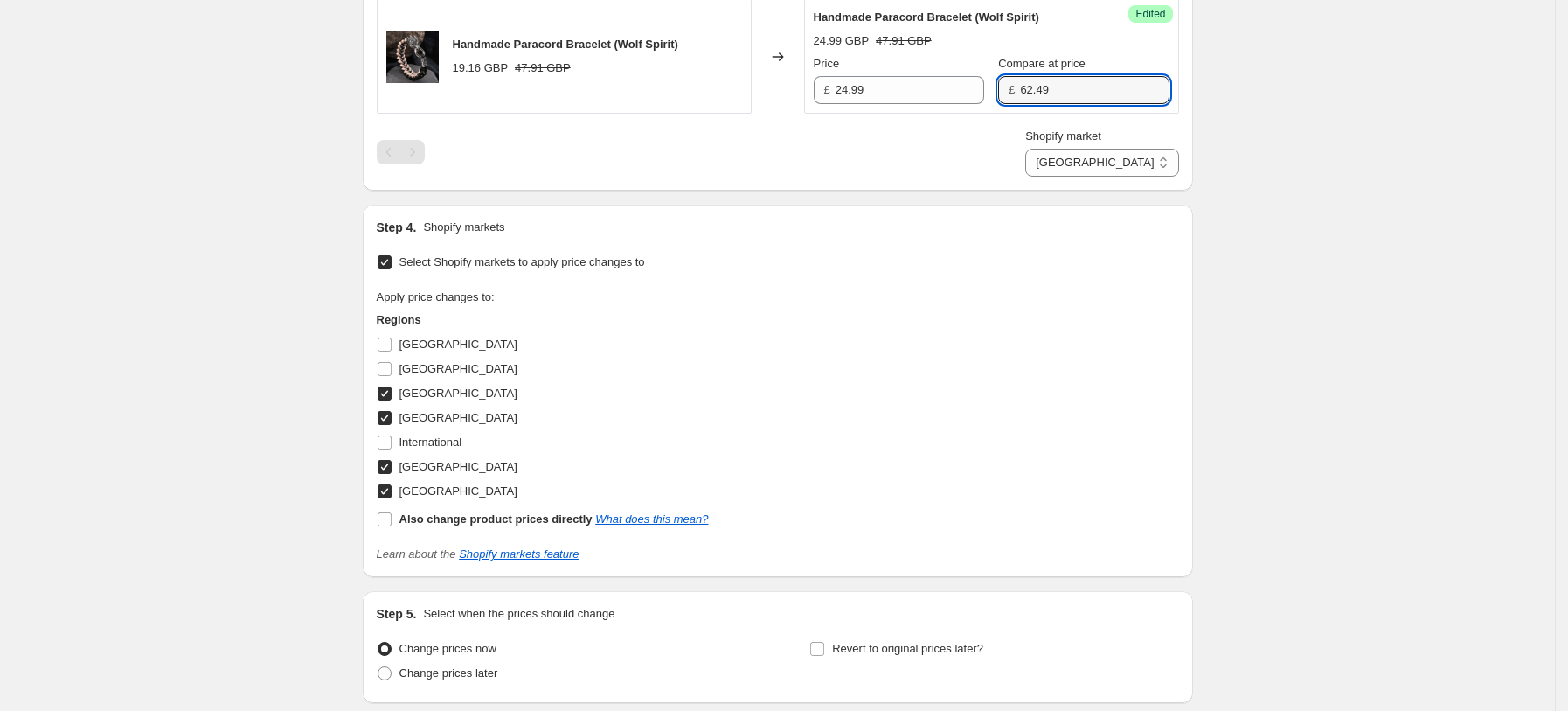
scroll to position [903, 0]
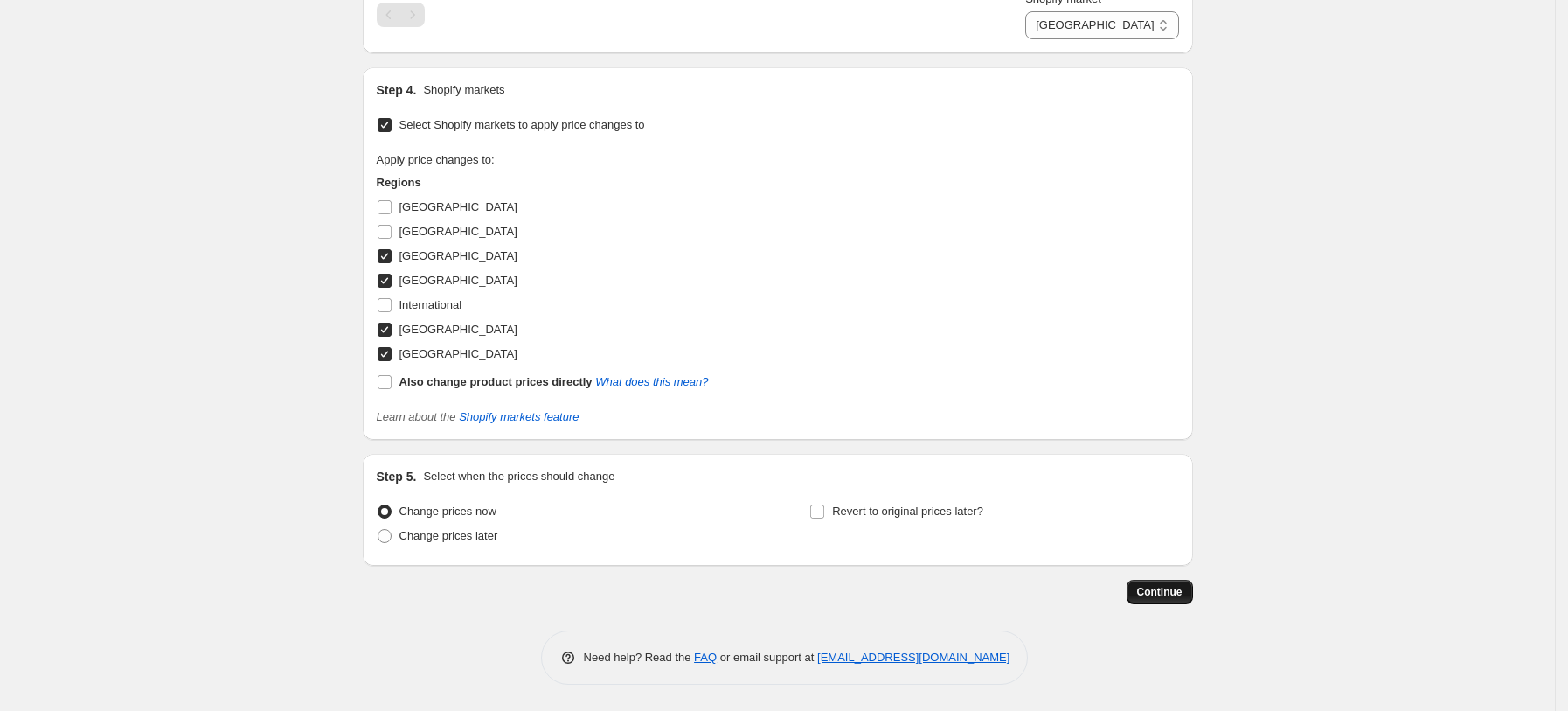
click at [1169, 582] on button "Continue" at bounding box center [1159, 592] width 67 height 25
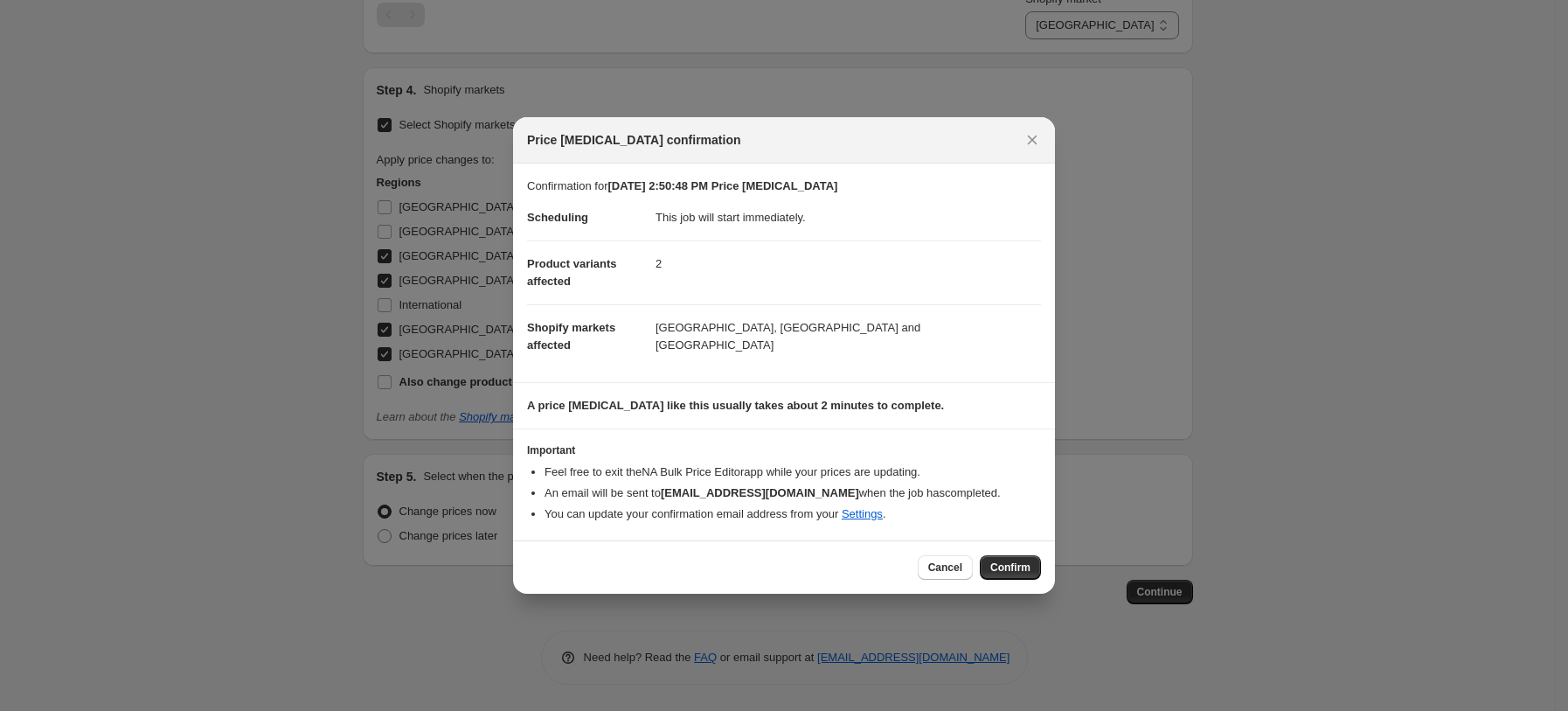
click at [1040, 575] on button "Confirm" at bounding box center [1010, 567] width 62 height 25
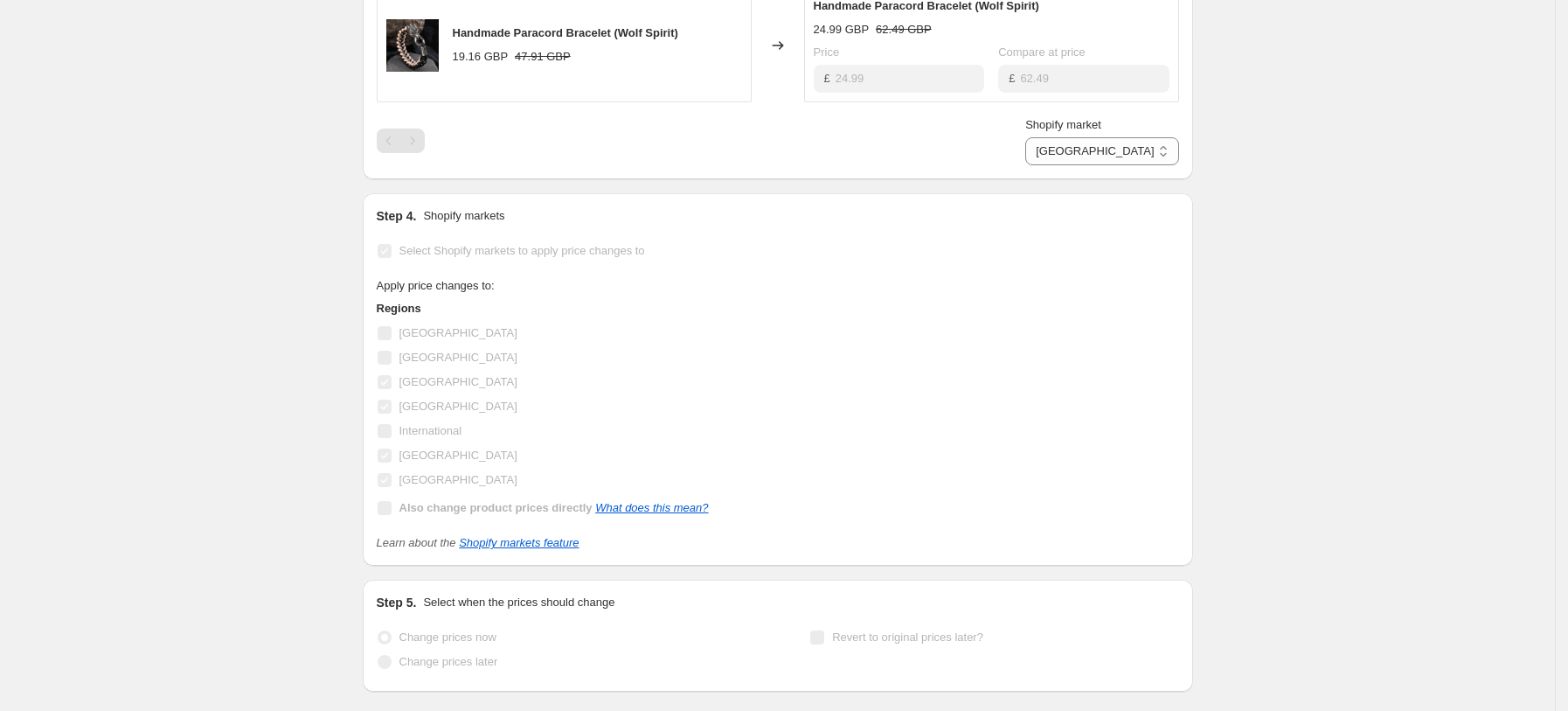
select select "38932054169"
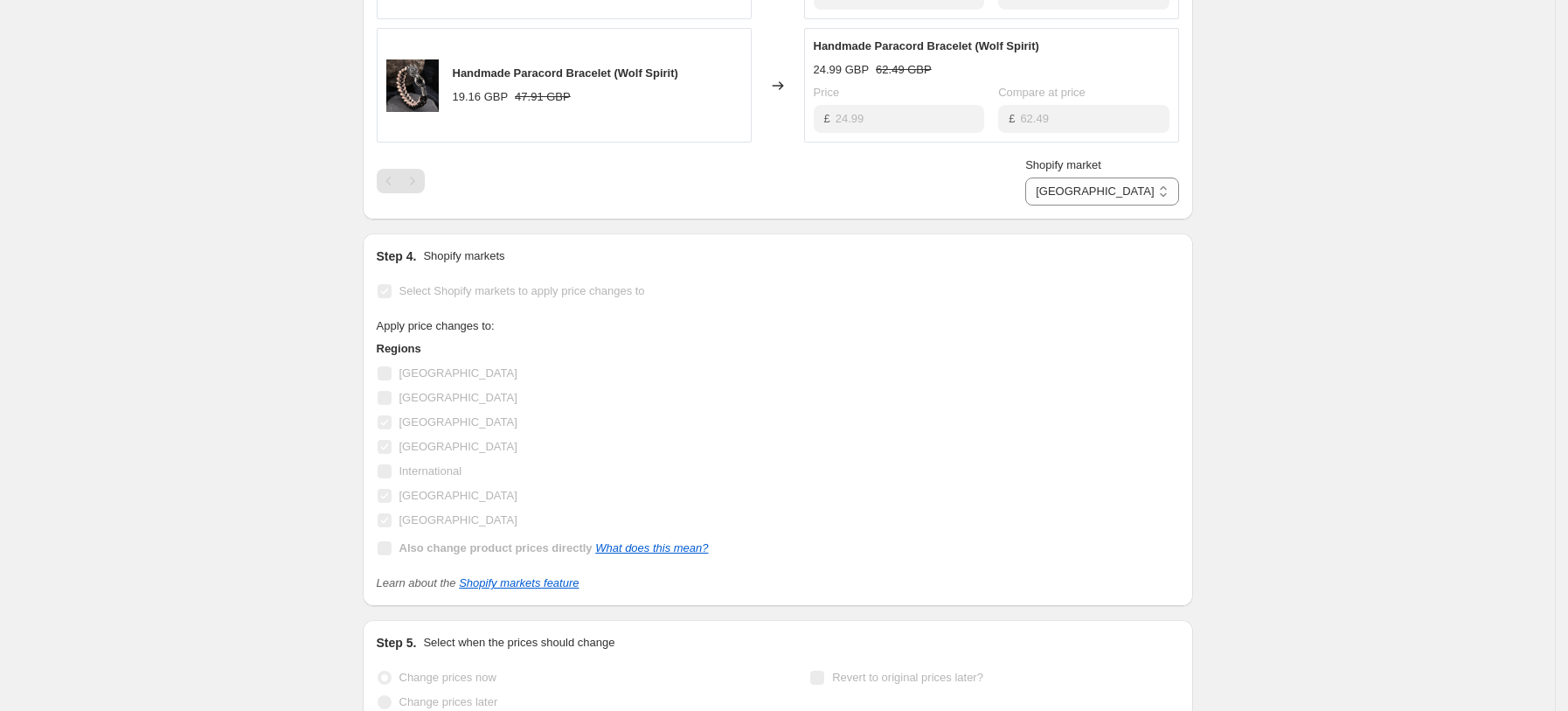
scroll to position [0, 0]
